Goal: Find contact information: Find contact information

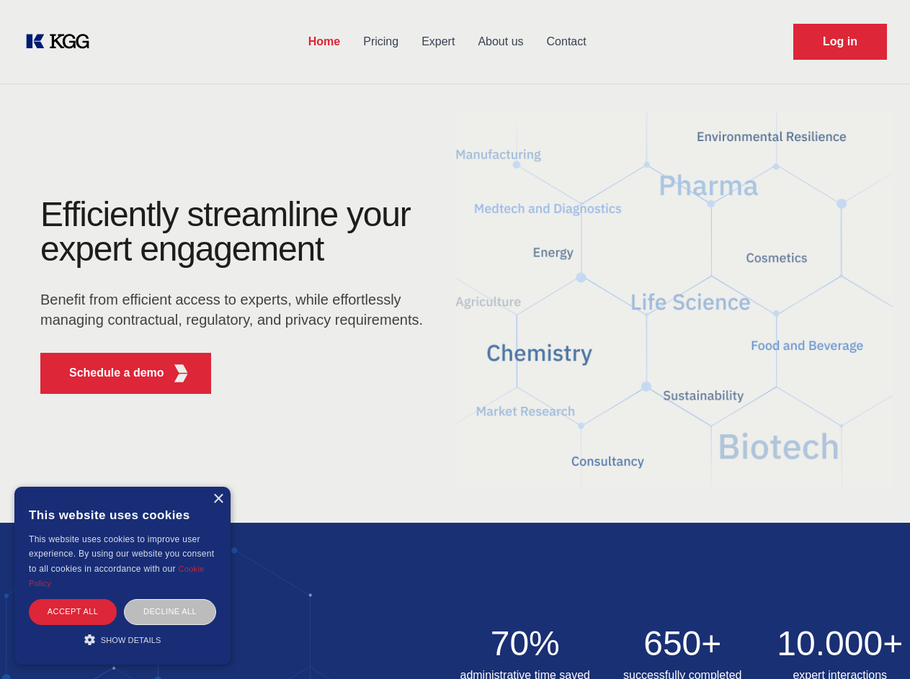
click at [454, 339] on div "Efficiently streamline your expert engagement Benefit from efficient access to …" at bounding box center [236, 301] width 438 height 208
click at [108, 373] on p "Schedule a demo" at bounding box center [116, 372] width 95 height 17
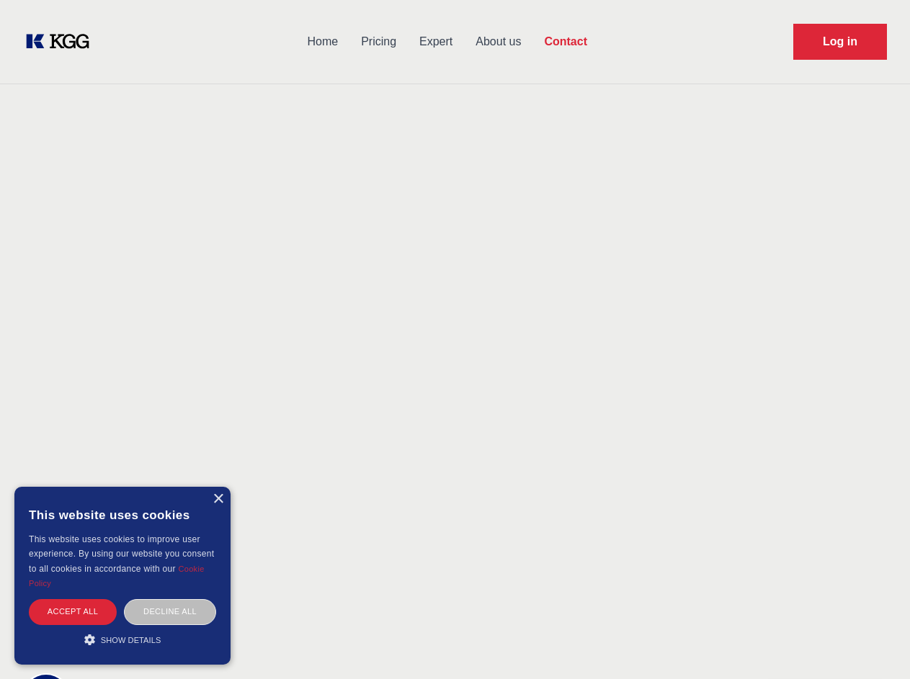
click at [217, 499] on div "× This website uses cookies This website uses cookies to improve user experienc…" at bounding box center [122, 576] width 216 height 178
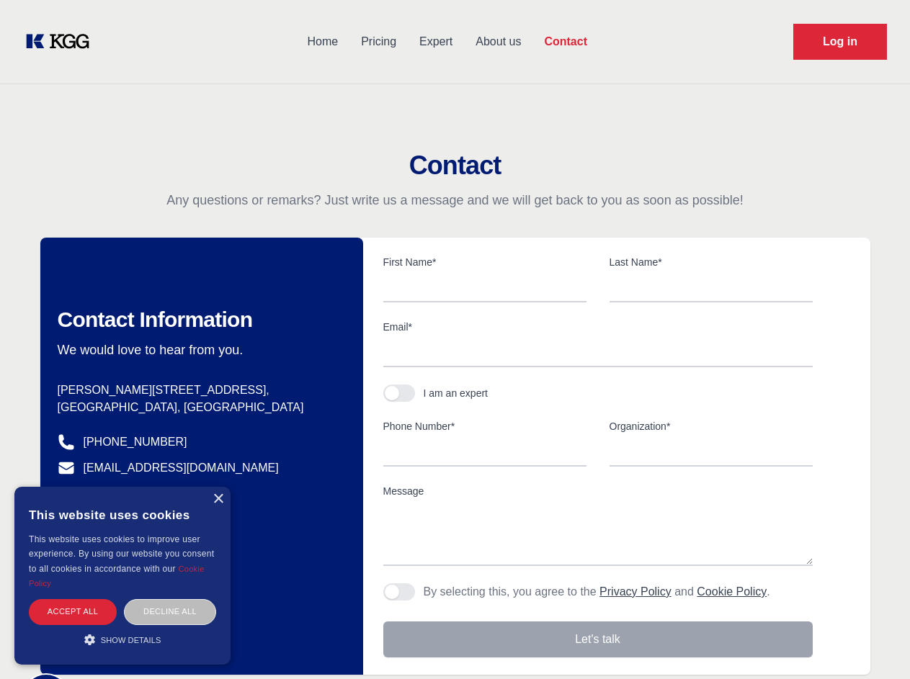
click at [73, 611] on div "Accept all" at bounding box center [73, 611] width 88 height 25
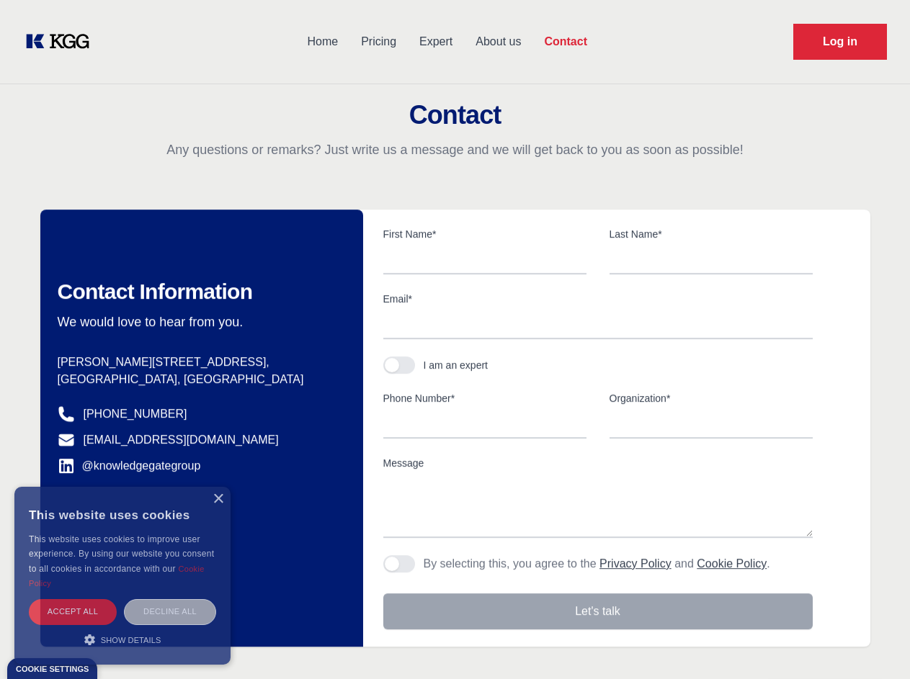
click at [170, 611] on div "Decline all" at bounding box center [170, 611] width 92 height 25
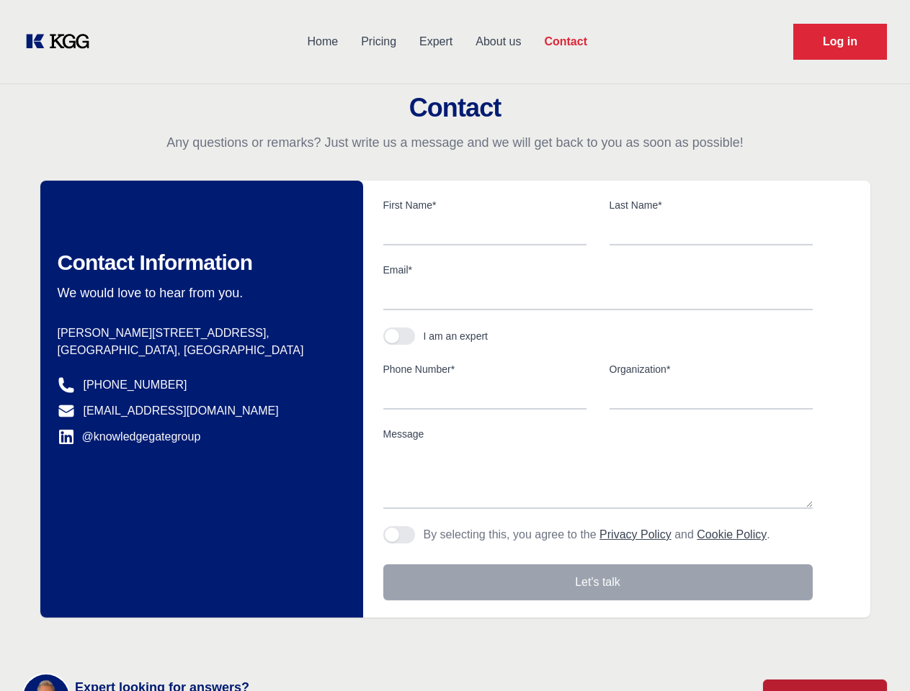
click at [122, 639] on main "Contact Any questions or remarks? Just write us a message and we will get back …" at bounding box center [455, 375] width 910 height 750
